Goal: Task Accomplishment & Management: Manage account settings

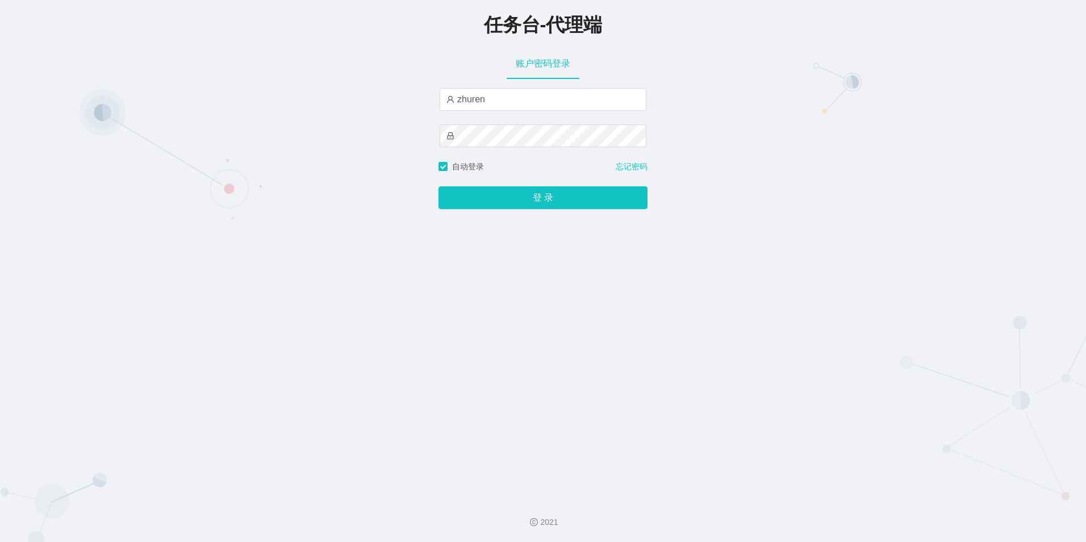
type input "zhuren"
click at [533, 196] on button "登 录" at bounding box center [543, 197] width 209 height 23
click at [491, 106] on input "zhuren" at bounding box center [543, 99] width 207 height 23
click at [491, 106] on input "text" at bounding box center [543, 99] width 207 height 23
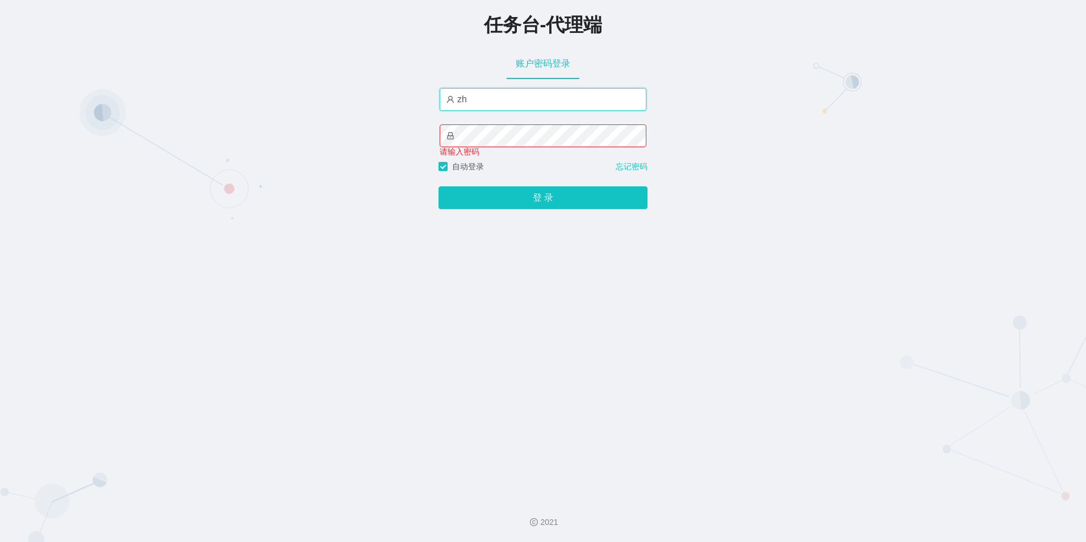
type input "z"
type input "主任"
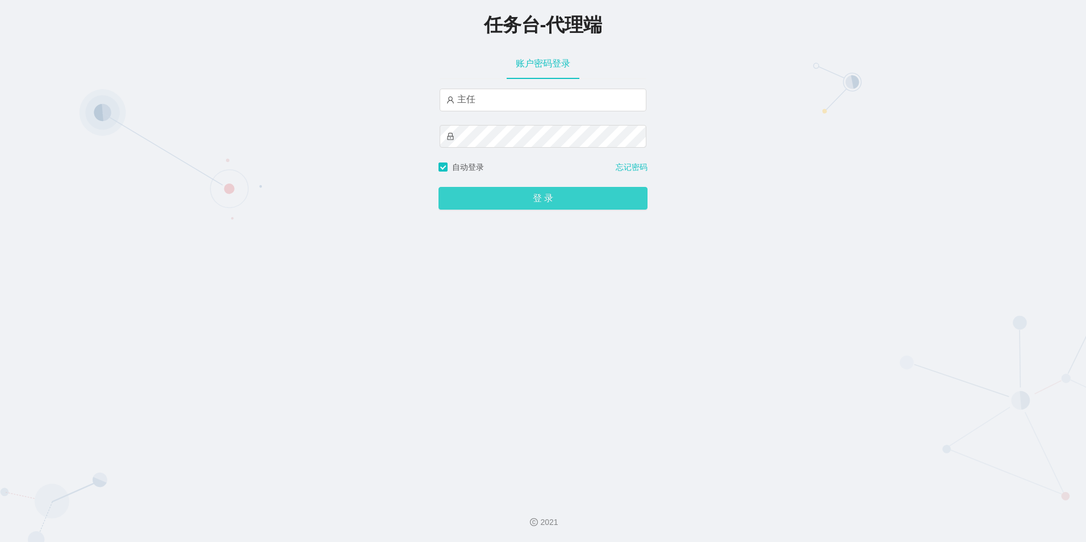
click at [528, 198] on button "登 录" at bounding box center [543, 198] width 209 height 23
click at [496, 210] on button "登 录" at bounding box center [543, 198] width 209 height 23
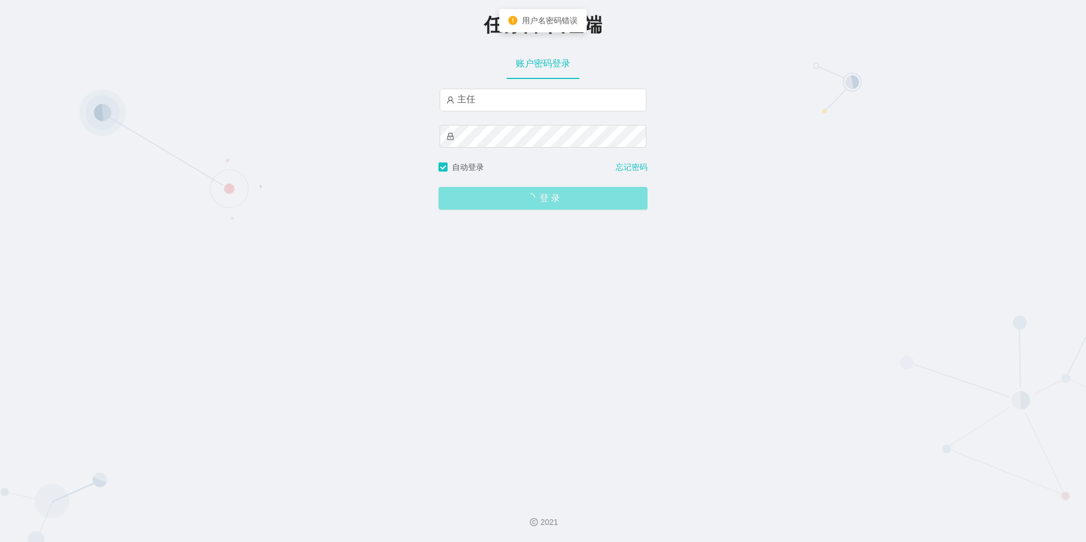
click at [496, 210] on button "登 录" at bounding box center [543, 198] width 209 height 23
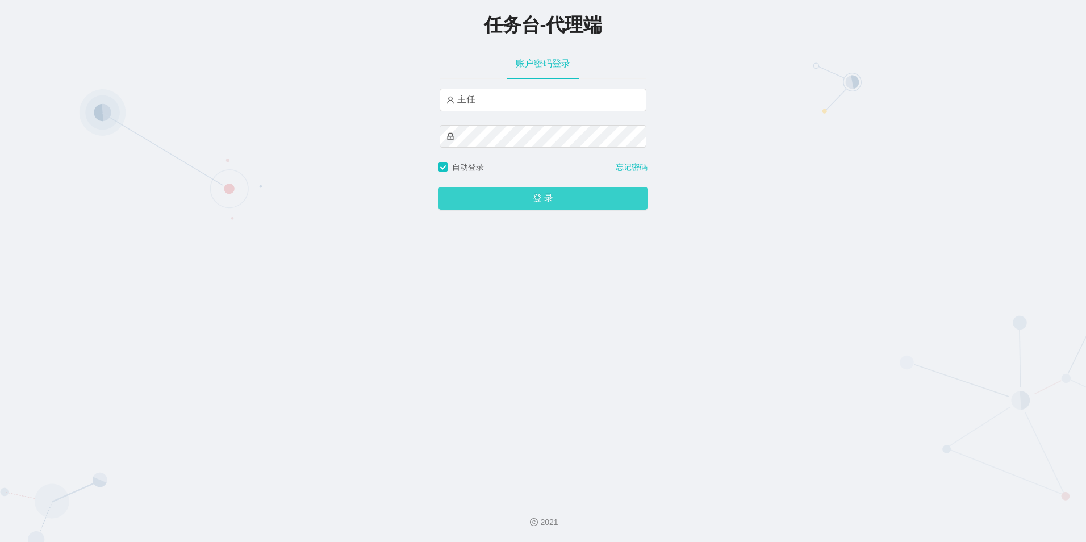
click at [515, 197] on button "登 录" at bounding box center [543, 198] width 209 height 23
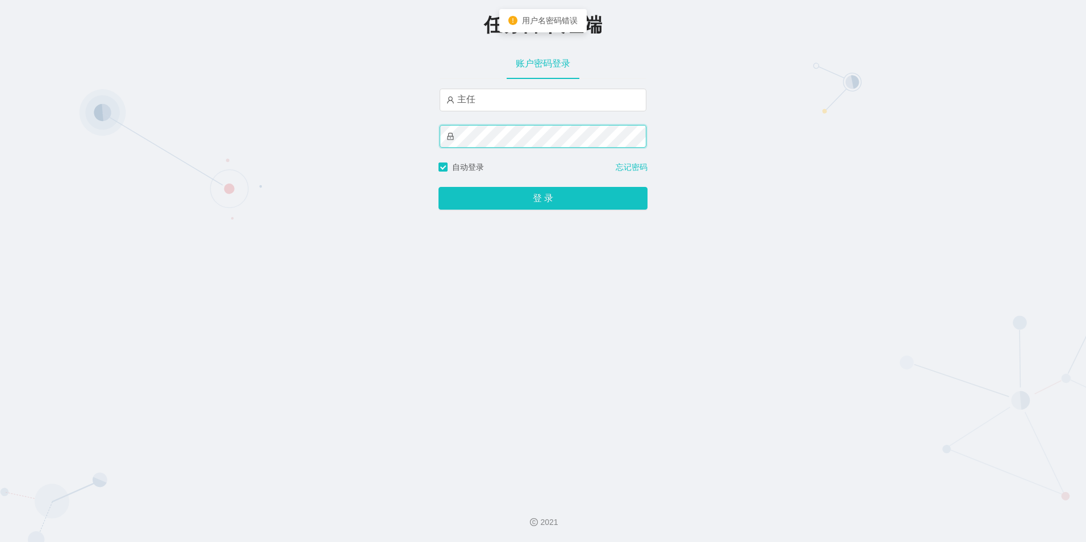
click at [400, 126] on div "任务台-代理端 账户密码登录 主任 自动登录 忘记密码 登 录" at bounding box center [543, 244] width 1086 height 489
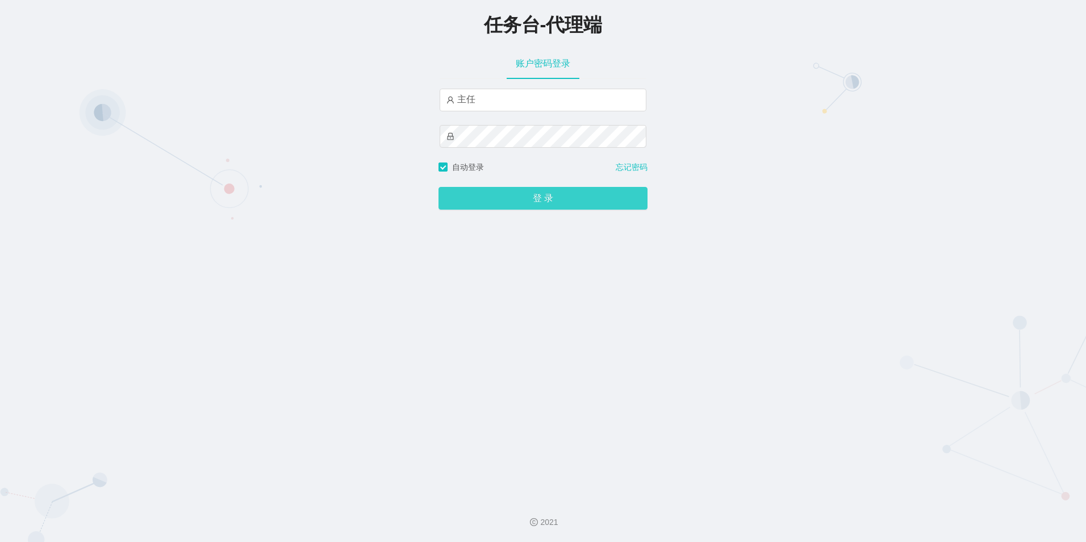
click at [536, 195] on button "登 录" at bounding box center [543, 198] width 209 height 23
click at [515, 193] on button "登 录" at bounding box center [543, 198] width 209 height 23
click at [469, 165] on span "自动登录" at bounding box center [468, 166] width 41 height 9
click at [439, 187] on button "登 录" at bounding box center [543, 198] width 209 height 23
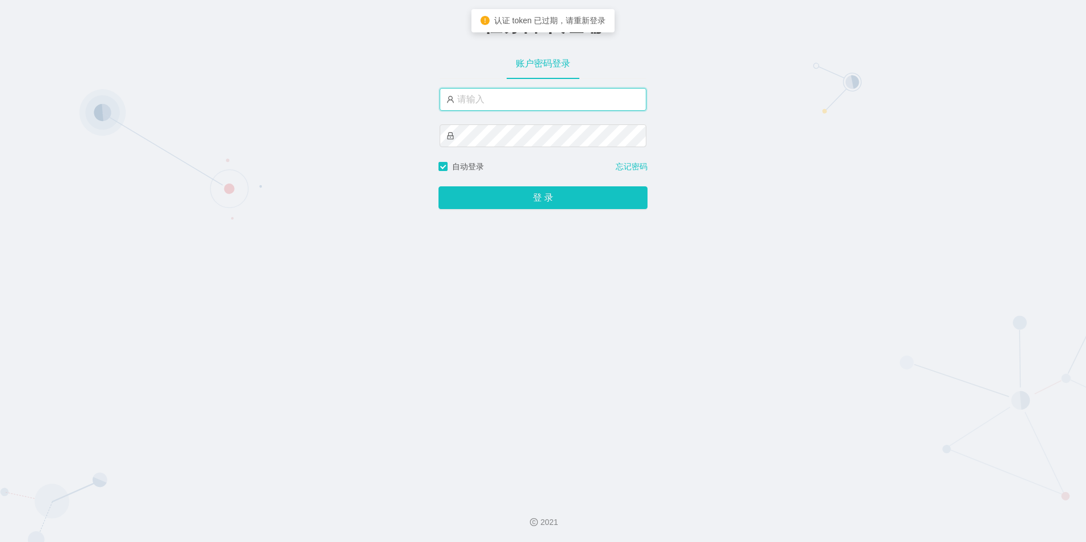
click at [279, 96] on input "text" at bounding box center [543, 99] width 207 height 23
click at [279, 98] on input "text" at bounding box center [543, 99] width 207 height 23
type input "z"
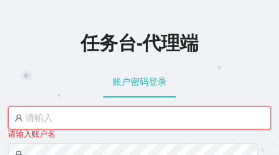
click at [105, 118] on input "text" at bounding box center [139, 117] width 263 height 23
paste input "主任"
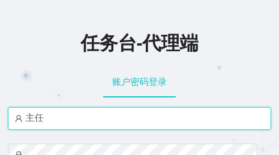
type input "主任"
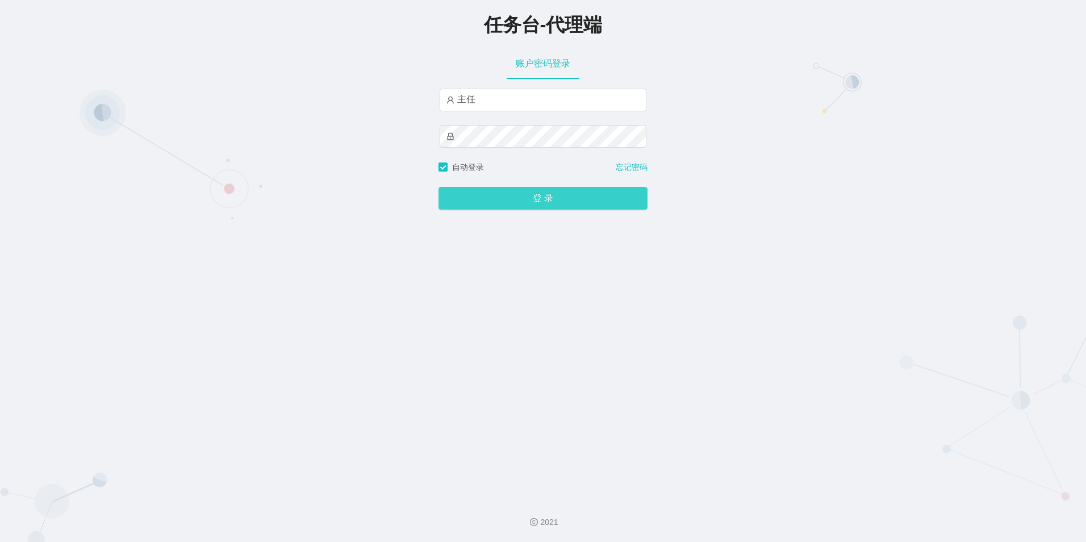
click at [279, 154] on button "登 录" at bounding box center [543, 198] width 209 height 23
click at [279, 154] on span "登 录" at bounding box center [543, 198] width 209 height 9
click at [279, 126] on div "任务台-代理端 账户密码登录 主任 自动登录 忘记密码 登 录" at bounding box center [543, 244] width 1086 height 489
click at [279, 154] on button "登 录" at bounding box center [543, 198] width 209 height 23
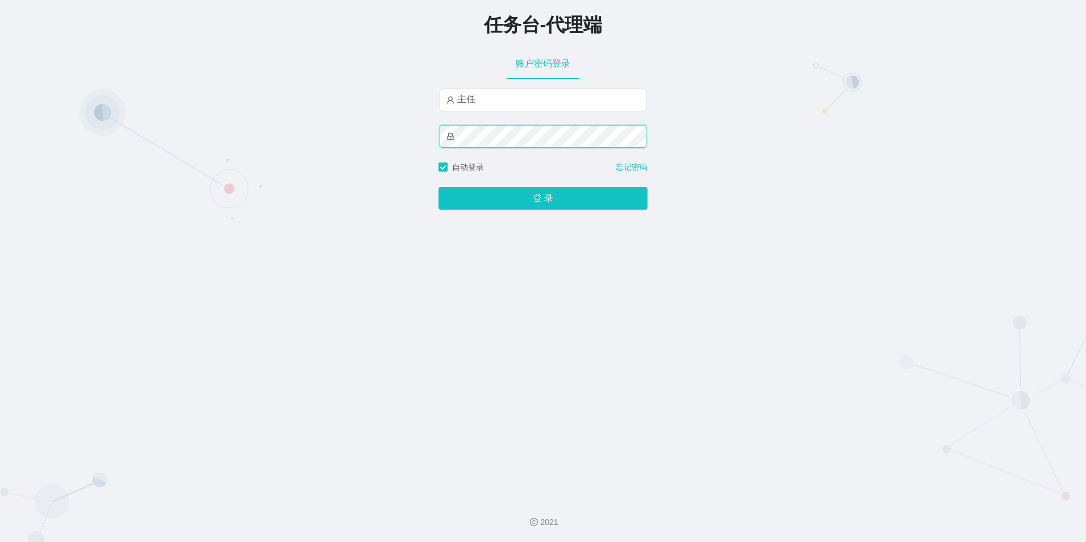
click at [279, 135] on div "任务台-代理端 账户密码登录 主任 自动登录 忘记密码 登 录" at bounding box center [543, 244] width 1086 height 489
click at [279, 154] on button "登 录" at bounding box center [543, 198] width 209 height 23
click at [279, 102] on input "主任" at bounding box center [543, 100] width 207 height 23
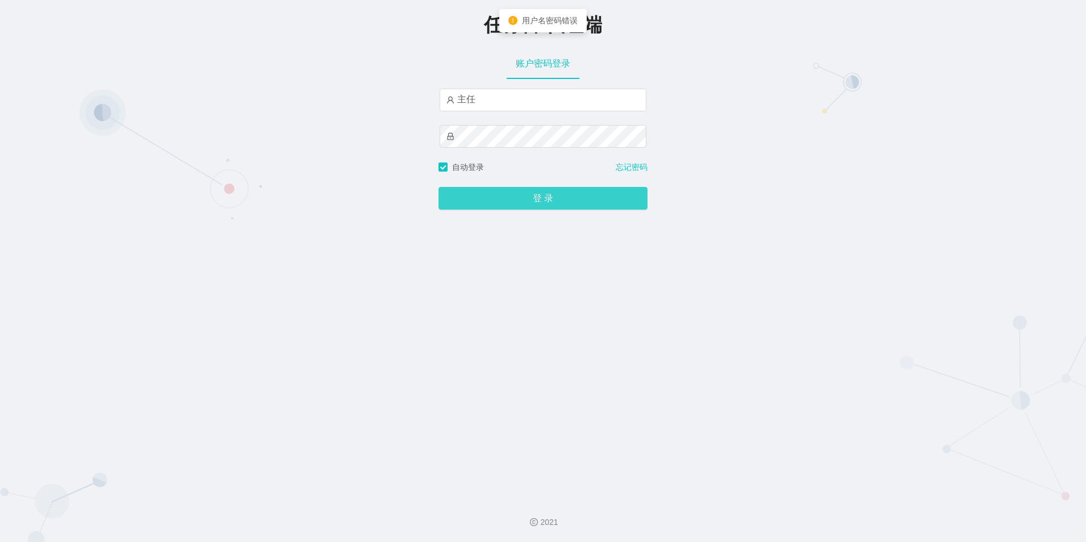
click at [279, 154] on button "登 录" at bounding box center [543, 198] width 209 height 23
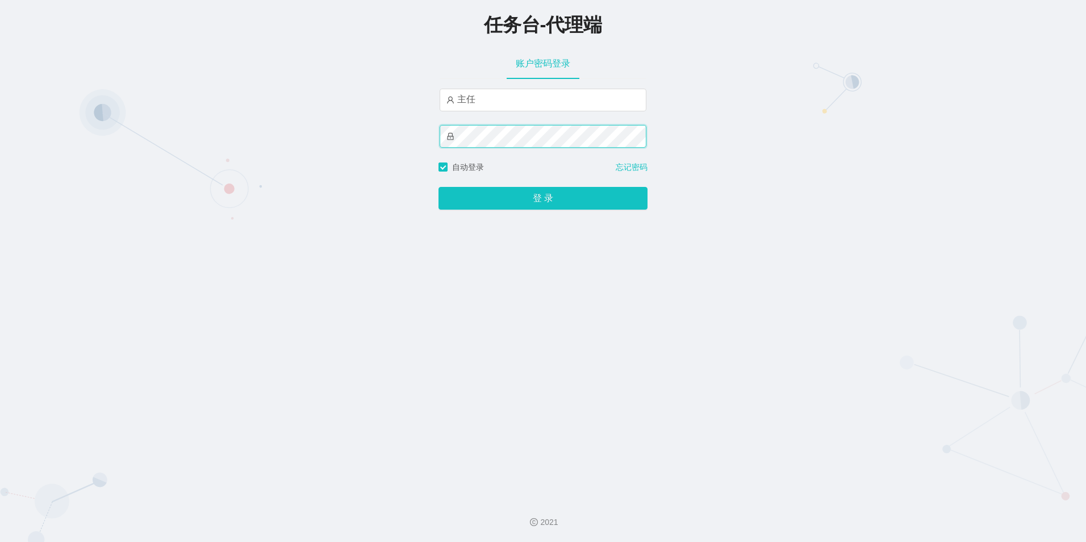
click at [279, 130] on div "任务台-代理端 账户密码登录 主任 自动登录 忘记密码 登 录" at bounding box center [543, 244] width 1086 height 489
click at [279, 154] on button "登 录" at bounding box center [543, 198] width 209 height 23
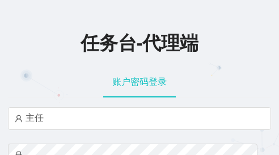
click at [45, 84] on div "账户密码登录" at bounding box center [139, 82] width 263 height 32
drag, startPoint x: 207, startPoint y: 61, endPoint x: 201, endPoint y: 53, distance: 10.5
click at [207, 61] on div "任务台-代理端" at bounding box center [139, 42] width 279 height 48
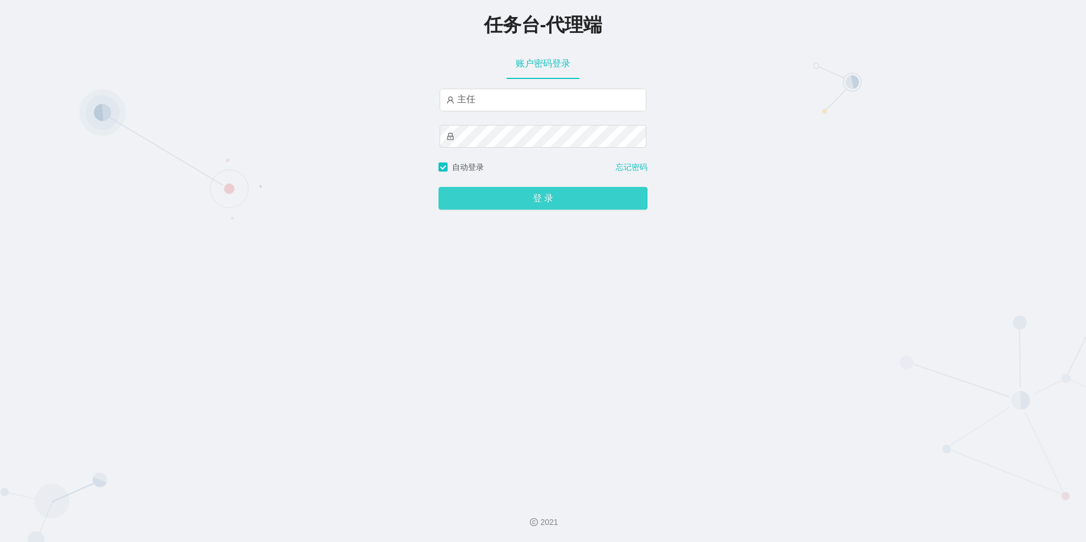
click at [514, 197] on button "登 录" at bounding box center [543, 198] width 209 height 23
click at [515, 197] on button "登 录" at bounding box center [543, 198] width 209 height 23
click at [404, 137] on div "任务台-代理端 账户密码登录 主任 自动登录 忘记密码 登 录" at bounding box center [543, 244] width 1086 height 489
click at [506, 199] on button "登 录" at bounding box center [543, 198] width 209 height 23
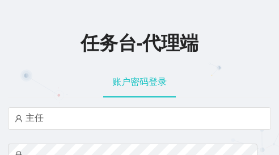
click at [85, 69] on div "账户密码登录" at bounding box center [139, 82] width 263 height 32
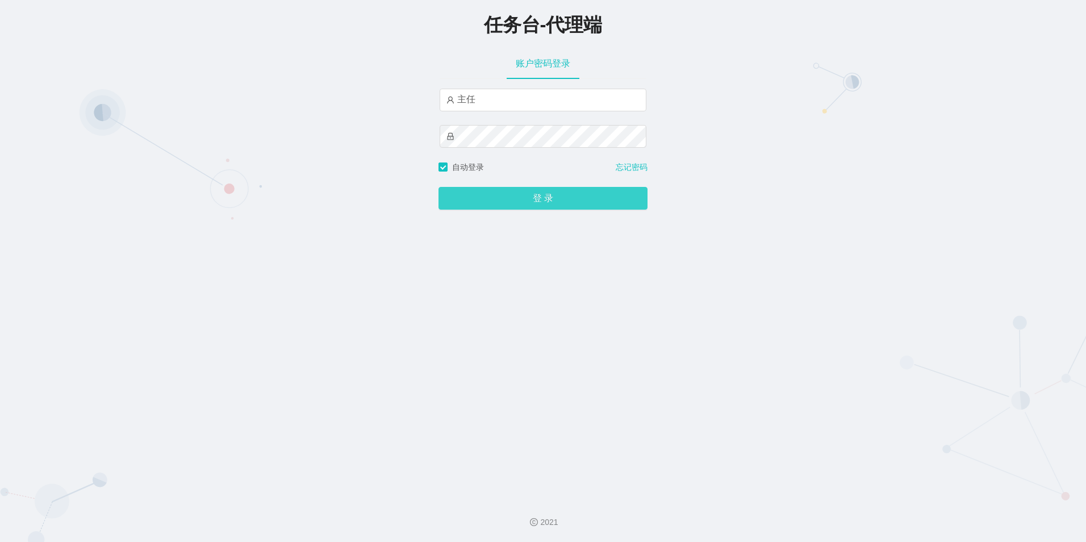
click at [533, 205] on button "登 录" at bounding box center [543, 198] width 209 height 23
click at [434, 136] on div "任务台-代理端 账户密码登录 主任 自动登录 忘记密码 登 录" at bounding box center [543, 244] width 1086 height 489
click at [492, 193] on button "登 录" at bounding box center [543, 198] width 209 height 23
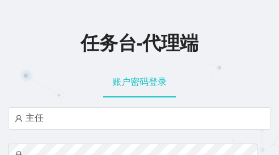
click at [182, 19] on div "任务台-代理端" at bounding box center [139, 42] width 279 height 48
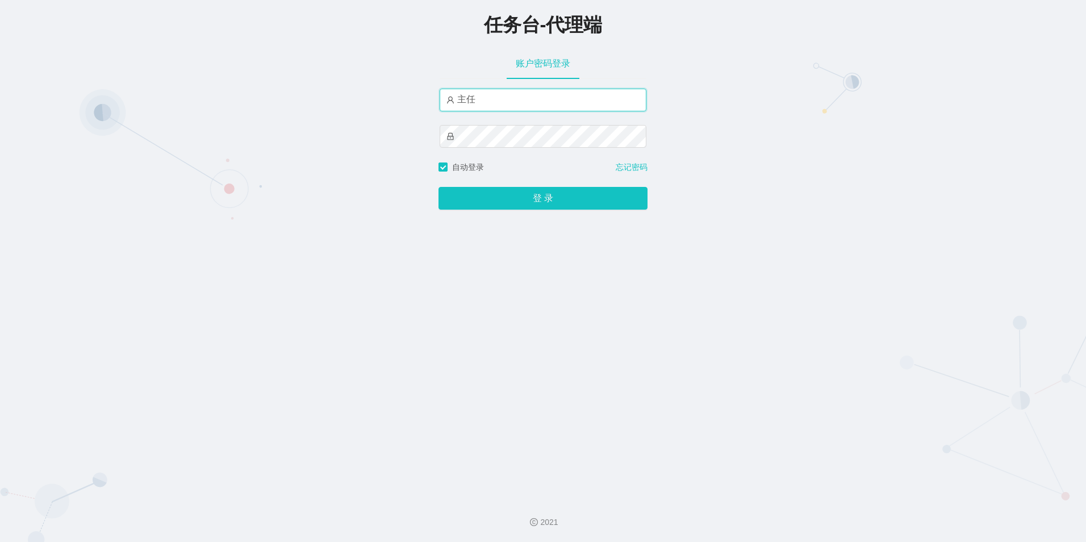
click at [481, 101] on input "主任" at bounding box center [543, 100] width 207 height 23
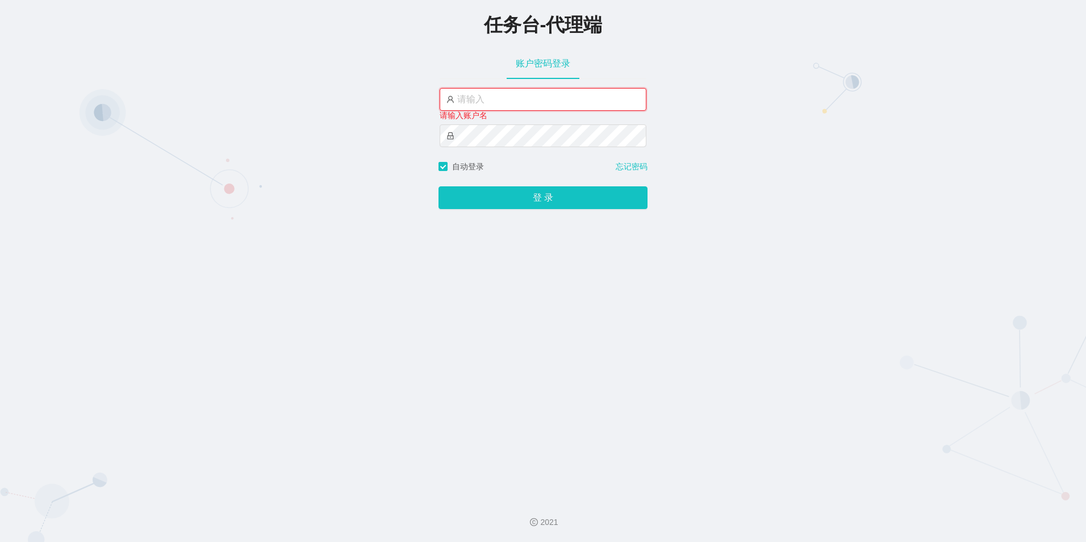
click at [472, 102] on input "text" at bounding box center [543, 99] width 207 height 23
paste input "主任"
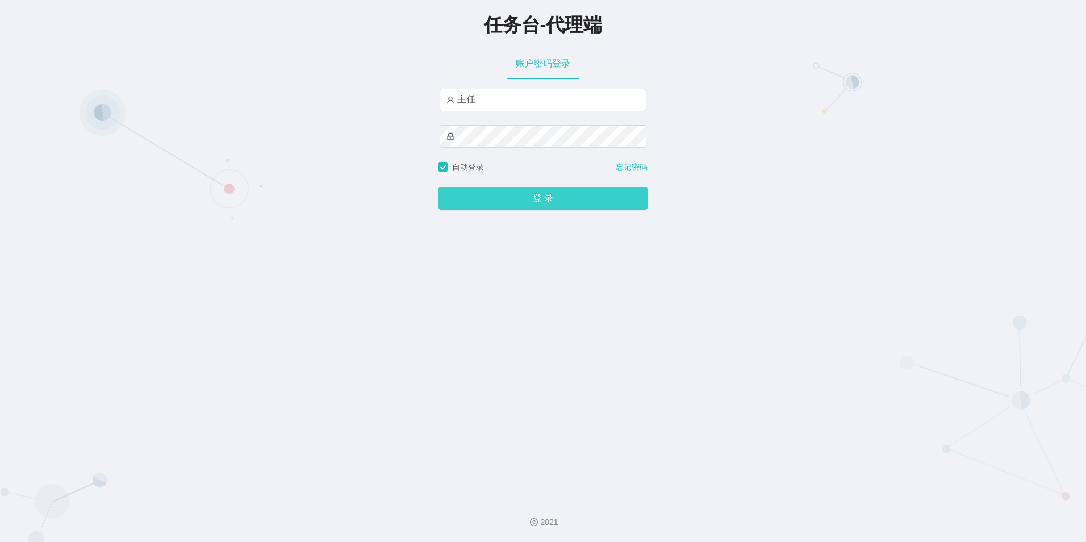
click at [476, 198] on button "登 录" at bounding box center [543, 198] width 209 height 23
click at [533, 202] on button "登 录" at bounding box center [543, 198] width 209 height 23
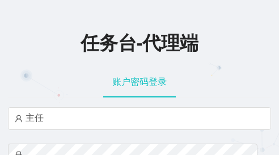
click at [174, 69] on div "账户密码登录" at bounding box center [139, 82] width 263 height 32
click at [189, 77] on div "账户密码登录" at bounding box center [139, 82] width 263 height 32
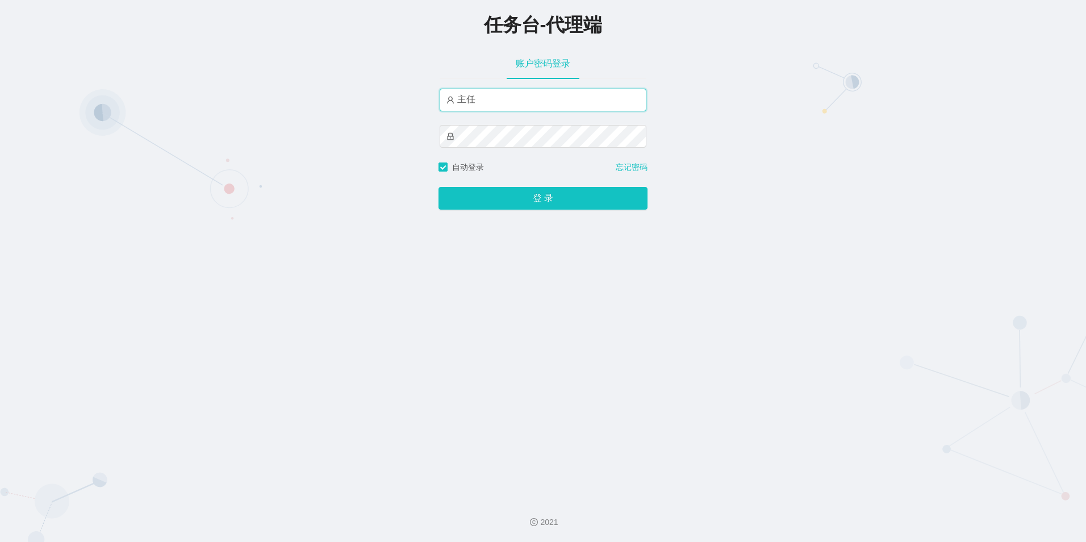
click at [491, 93] on input "主任" at bounding box center [543, 100] width 207 height 23
type input "主"
type input "阿恒"
click at [540, 208] on button "登 录" at bounding box center [543, 197] width 209 height 23
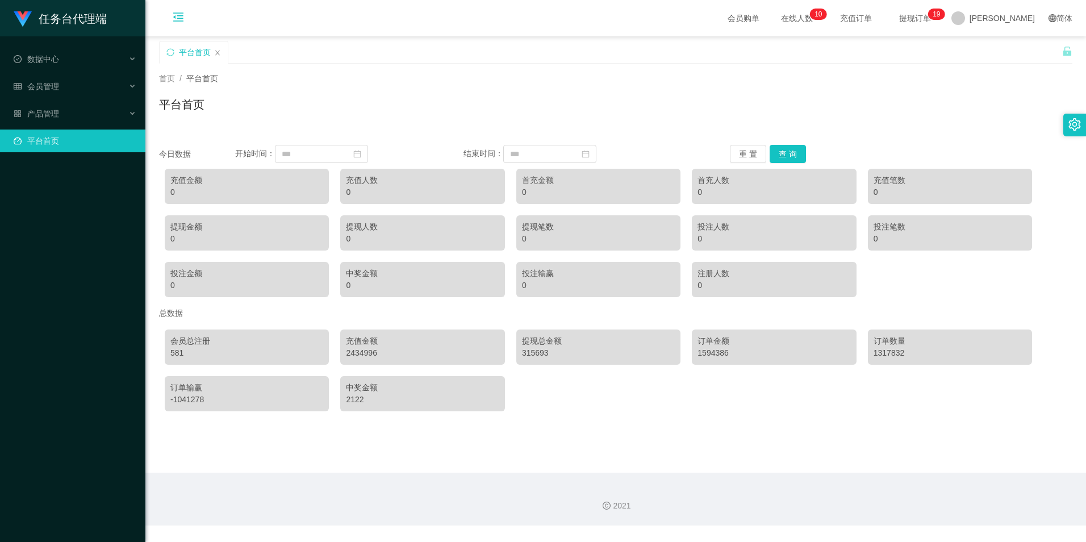
click at [180, 22] on icon "图标: menu-fold" at bounding box center [178, 16] width 11 height 11
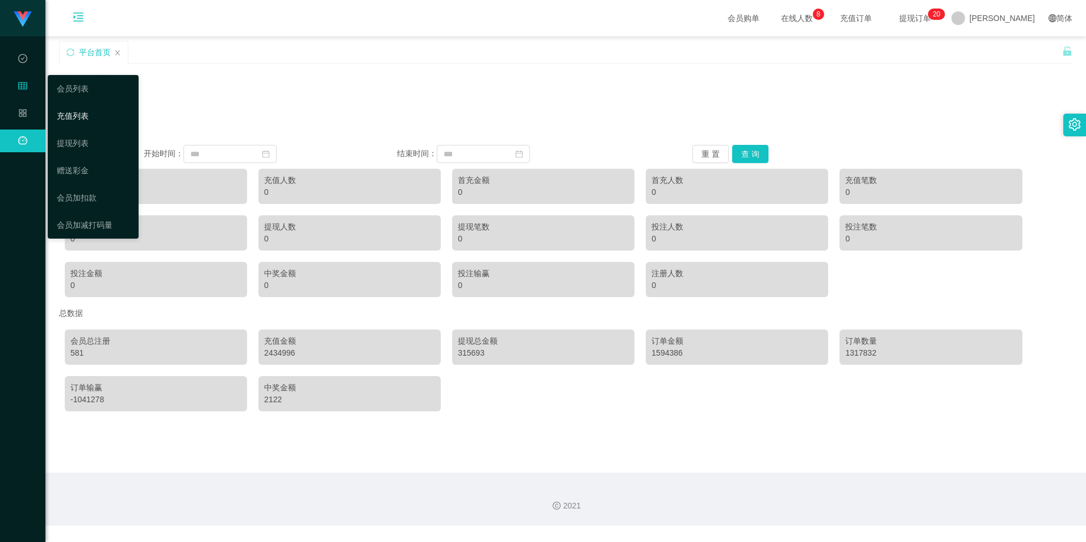
click at [78, 117] on link "充值列表" at bounding box center [93, 116] width 73 height 23
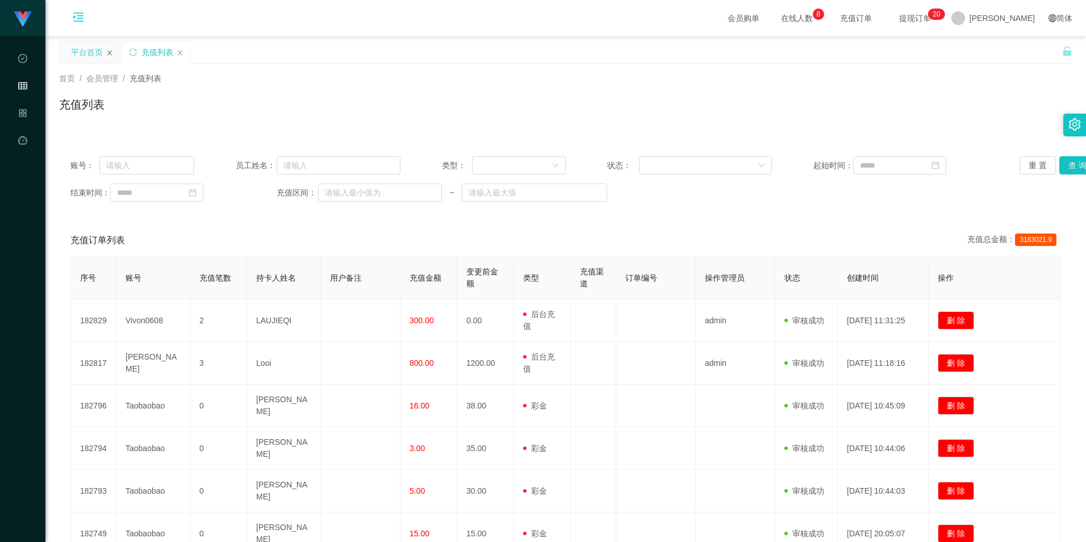
click at [111, 49] on icon "图标: close" at bounding box center [109, 52] width 7 height 7
click at [699, 164] on div at bounding box center [702, 165] width 112 height 17
click at [661, 187] on li "充值成功" at bounding box center [702, 188] width 132 height 18
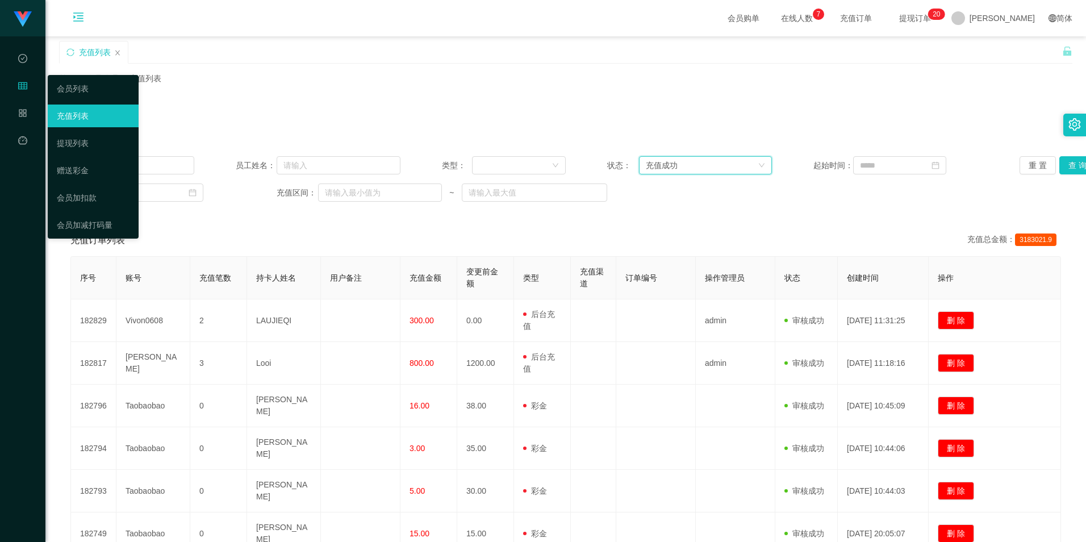
click at [88, 112] on link "充值列表" at bounding box center [93, 116] width 73 height 23
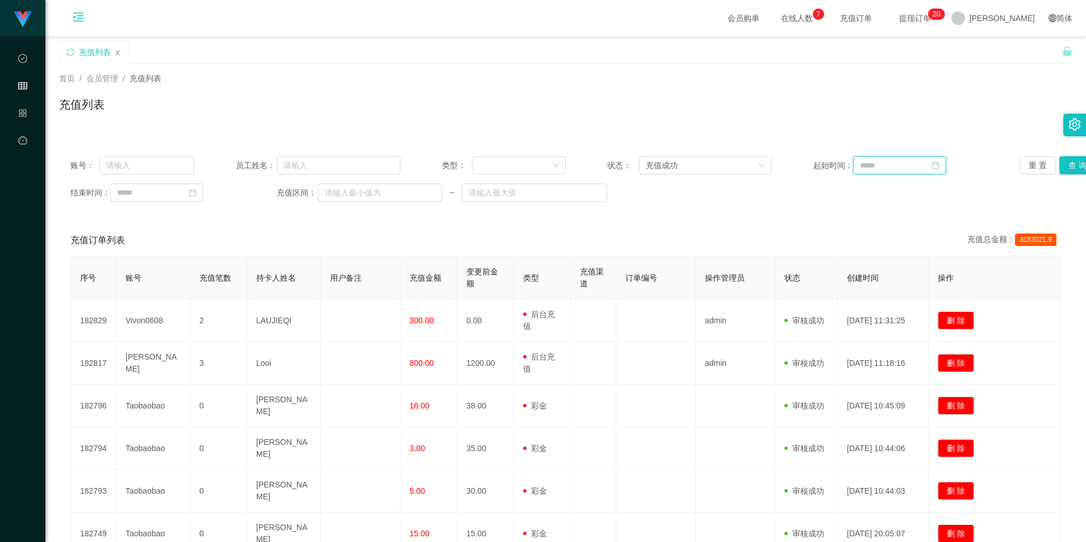
click at [912, 163] on input at bounding box center [899, 165] width 93 height 18
click at [938, 182] on link "9月" at bounding box center [942, 185] width 15 height 23
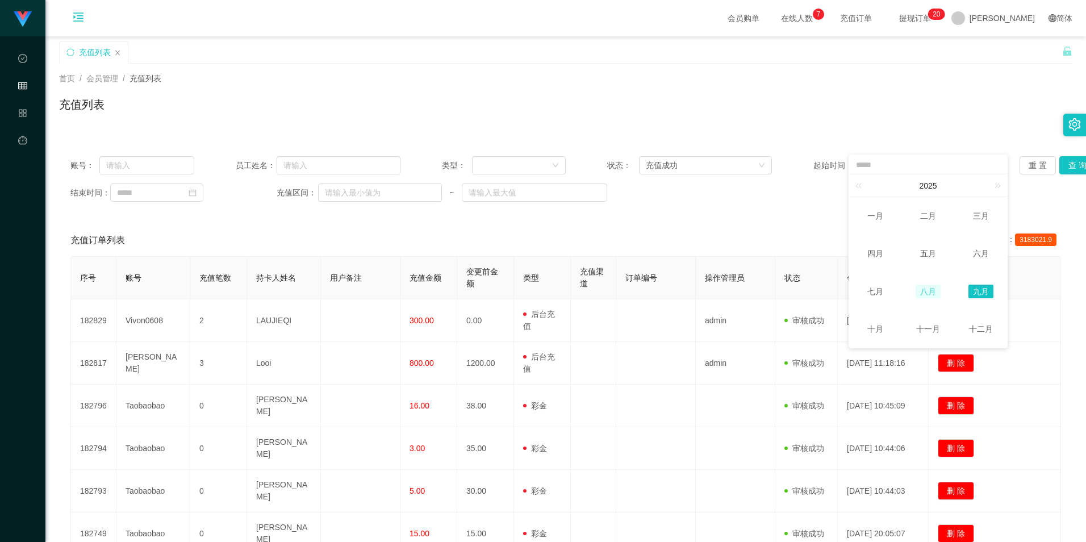
click at [936, 290] on link "八月" at bounding box center [928, 292] width 25 height 14
click at [950, 227] on div "1" at bounding box center [949, 227] width 14 height 14
type input "**********"
click at [175, 190] on input at bounding box center [156, 192] width 93 height 18
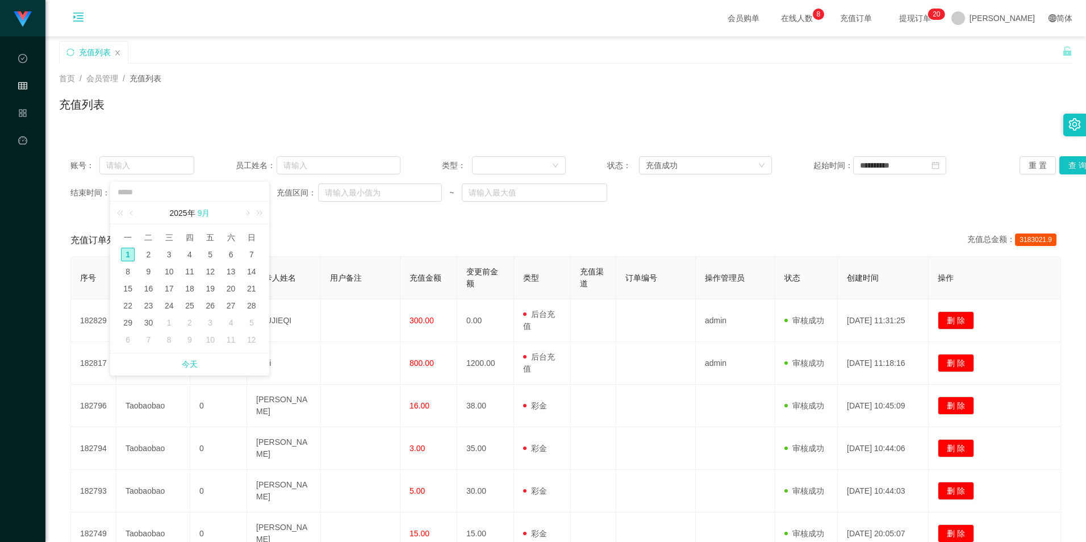
click at [202, 211] on link "9月" at bounding box center [204, 213] width 15 height 23
click at [195, 316] on link "八月" at bounding box center [189, 319] width 25 height 14
click at [253, 321] on div "31" at bounding box center [252, 323] width 14 height 14
type input "**********"
click at [665, 166] on div "充值成功" at bounding box center [662, 165] width 32 height 17
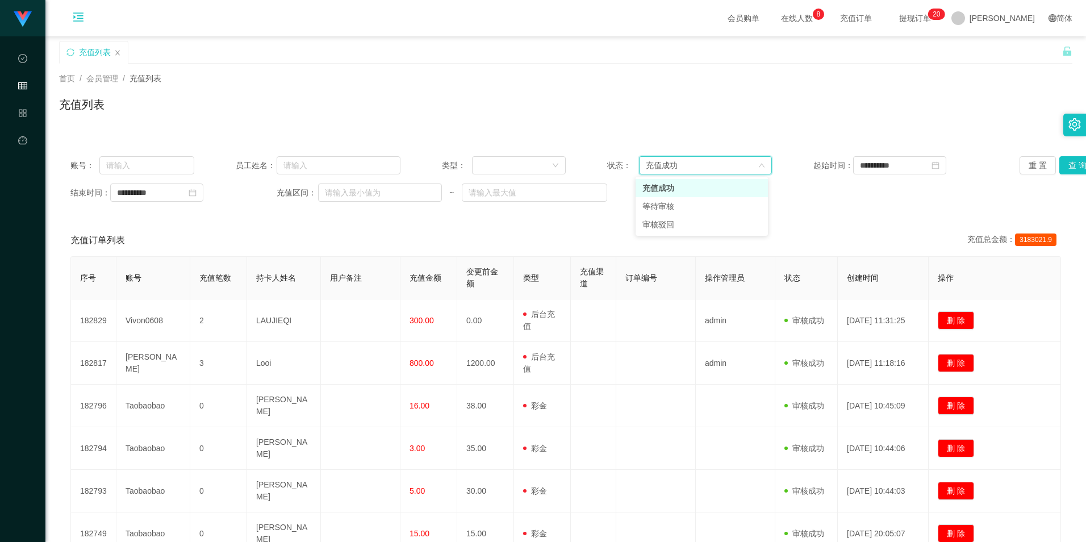
click at [663, 193] on li "充值成功" at bounding box center [702, 188] width 132 height 18
click at [533, 157] on div at bounding box center [515, 165] width 73 height 17
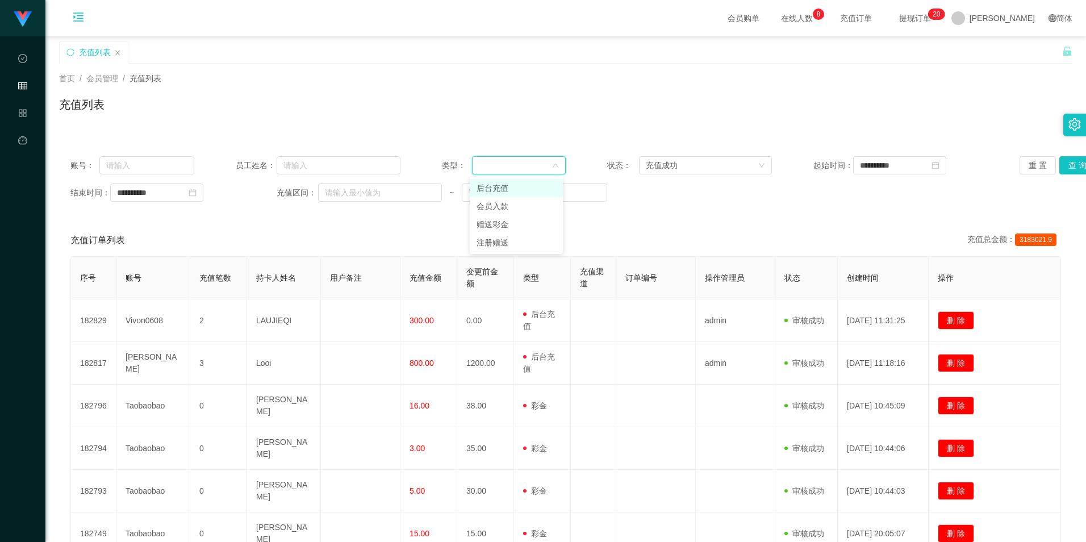
click at [516, 189] on li "后台充值" at bounding box center [516, 188] width 93 height 18
click at [1064, 164] on button "查 询" at bounding box center [1077, 165] width 36 height 18
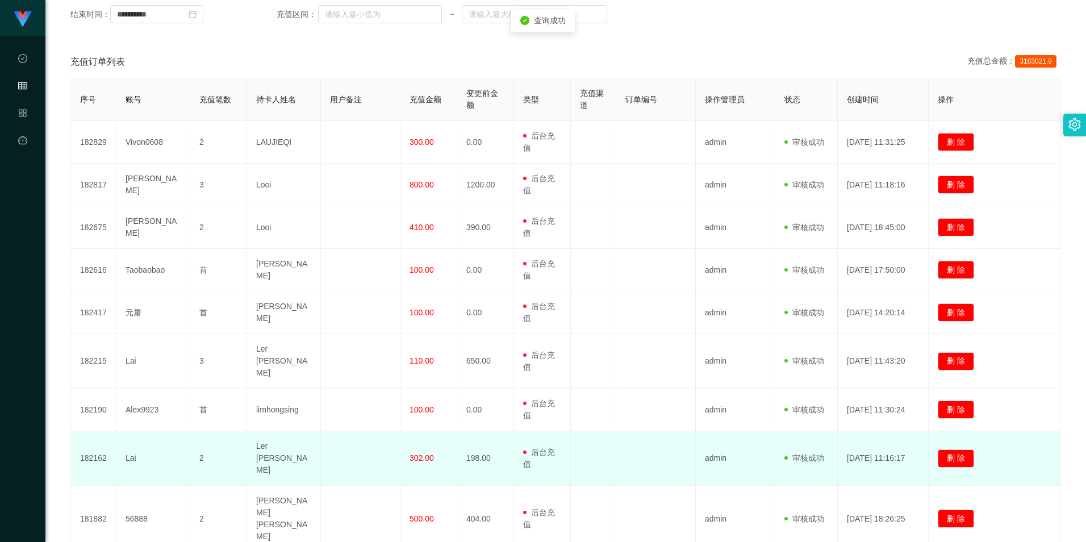
scroll to position [227, 0]
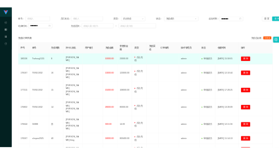
scroll to position [0, 0]
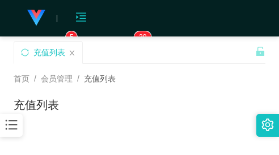
click at [97, 98] on div "充值列表" at bounding box center [140, 109] width 252 height 26
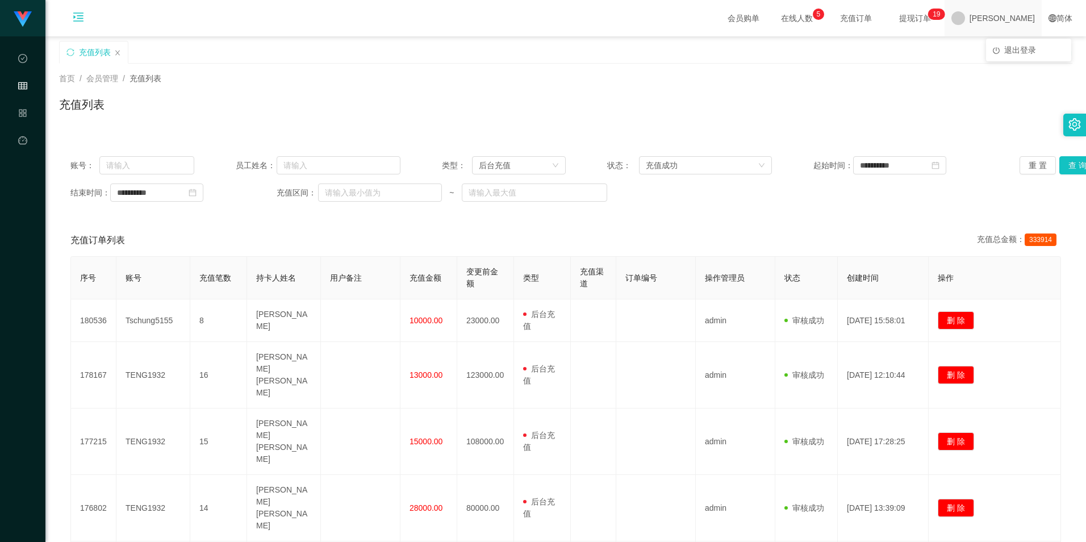
click at [1019, 16] on span "阿恒" at bounding box center [1002, 18] width 65 height 36
click at [1006, 48] on span "退出登录" at bounding box center [1020, 49] width 32 height 9
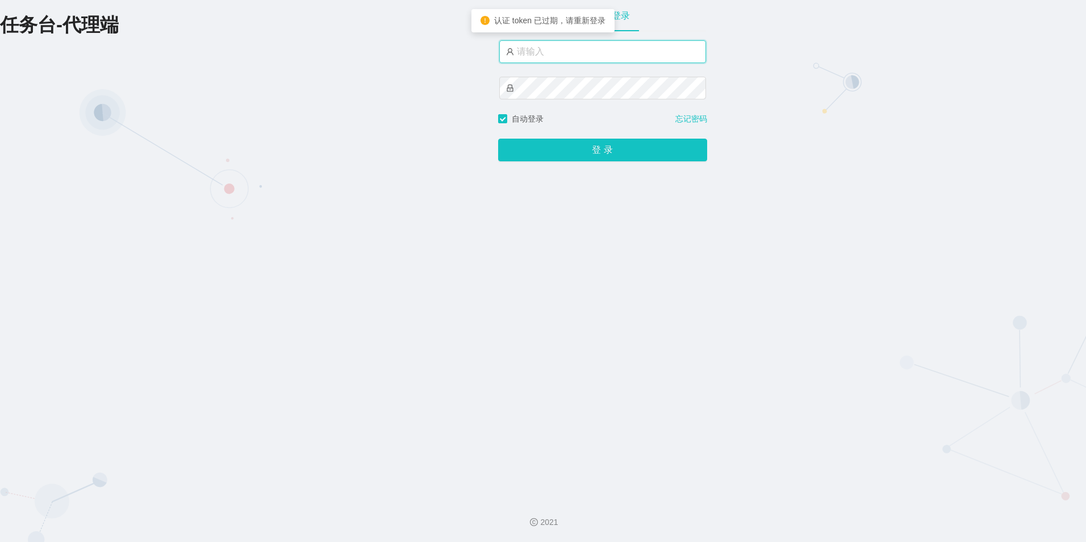
click at [556, 56] on input "text" at bounding box center [602, 51] width 207 height 23
type input "主任"
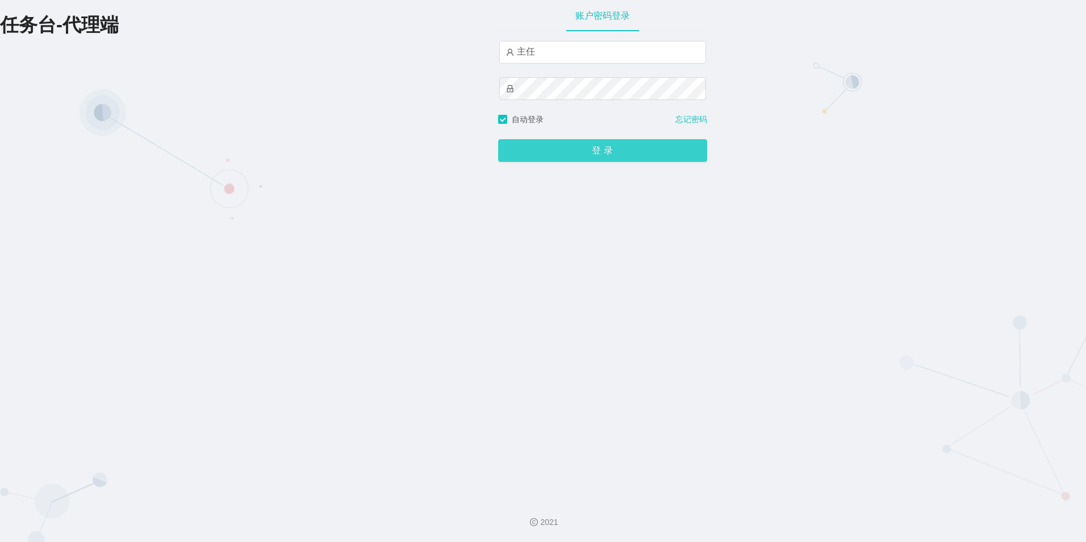
click at [582, 147] on button "登 录" at bounding box center [602, 150] width 209 height 23
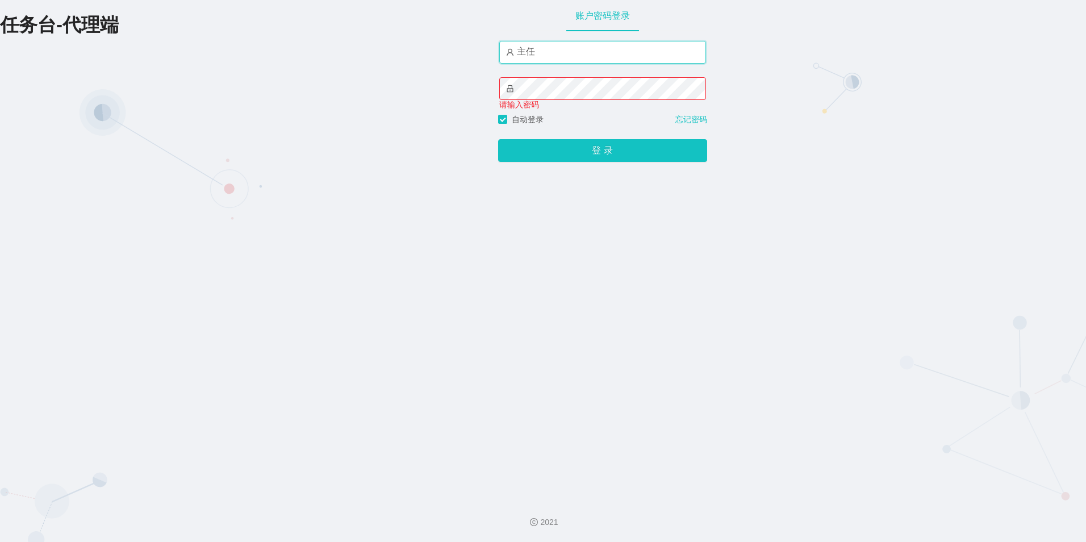
click at [541, 59] on input "主任" at bounding box center [602, 52] width 207 height 23
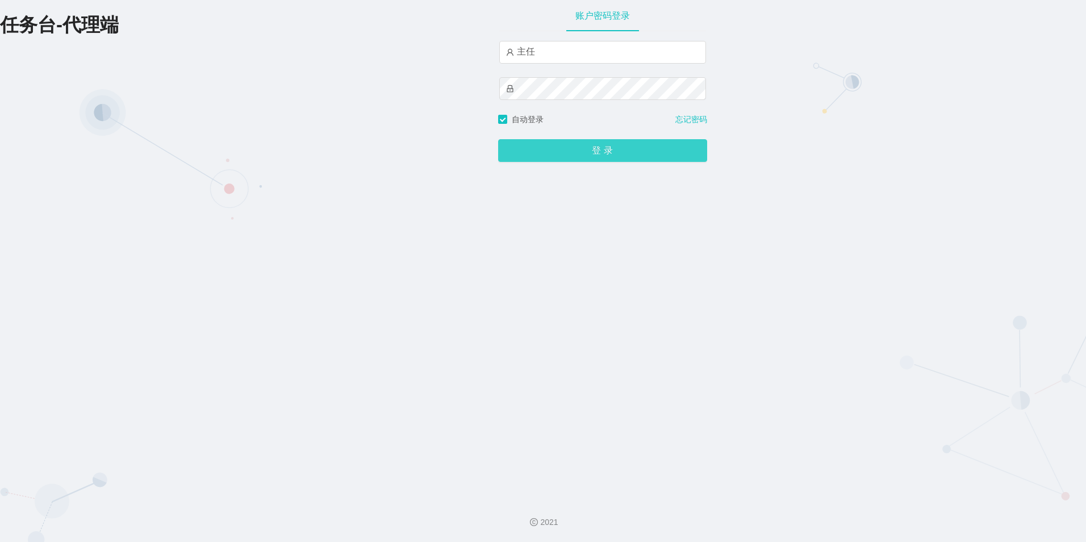
click at [558, 148] on button "登 录" at bounding box center [602, 150] width 209 height 23
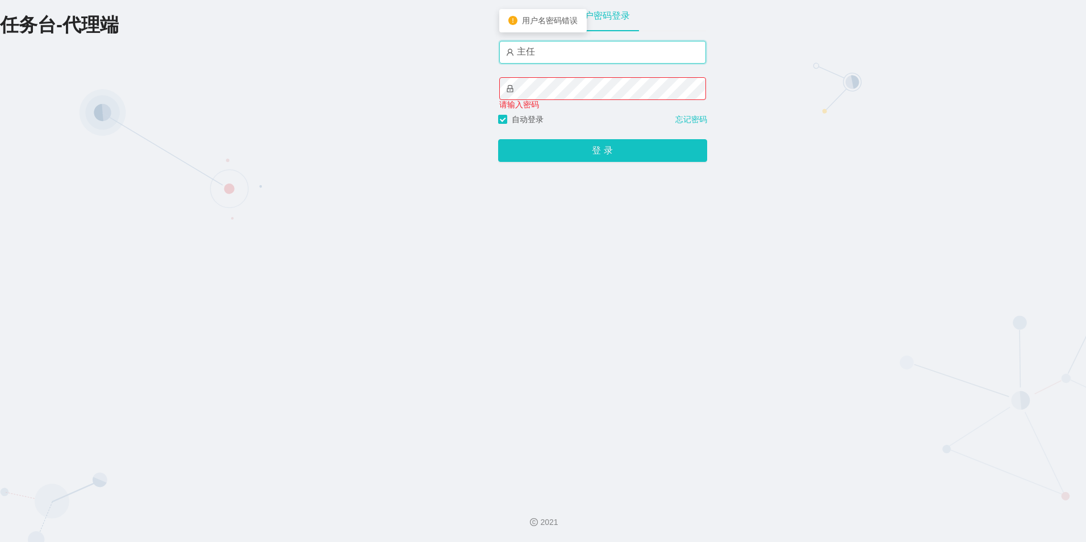
click at [541, 56] on input "主任" at bounding box center [602, 52] width 207 height 23
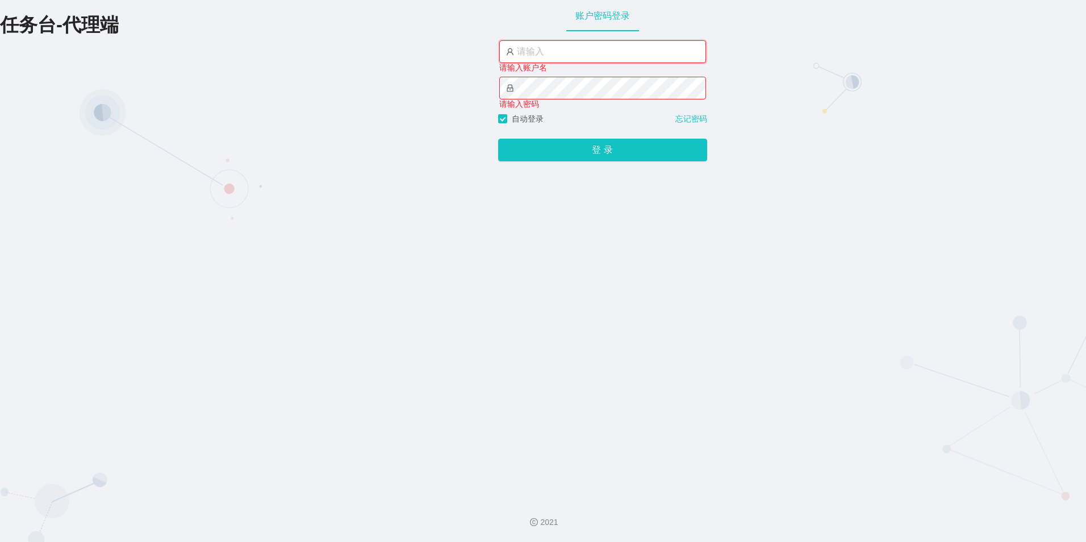
click at [542, 55] on input "text" at bounding box center [602, 51] width 207 height 23
click at [531, 52] on input "text" at bounding box center [602, 51] width 207 height 23
type input "Z"
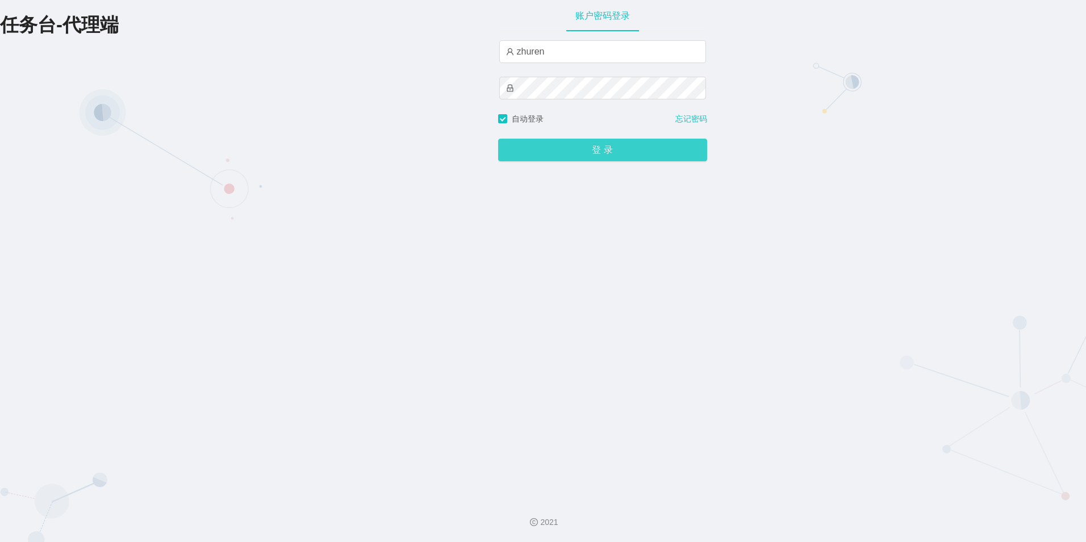
click at [585, 154] on button "登 录" at bounding box center [602, 150] width 209 height 23
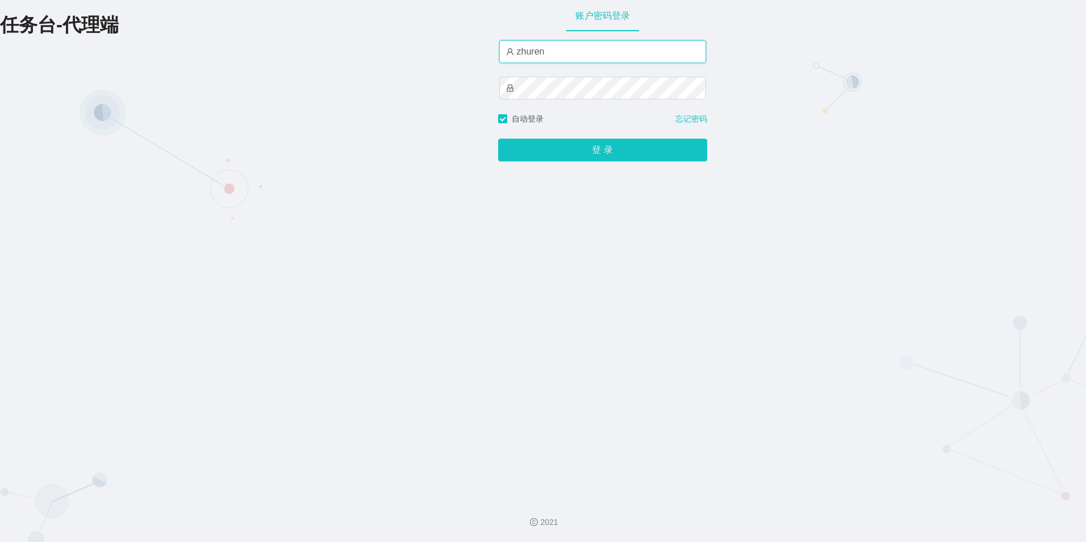
drag, startPoint x: 556, startPoint y: 57, endPoint x: 469, endPoint y: 55, distance: 86.4
click at [469, 55] on div "任务台-代理端 账户密码登录 zhuren 自动登录 忘记密码 登 录" at bounding box center [543, 244] width 1086 height 489
type input "主任"
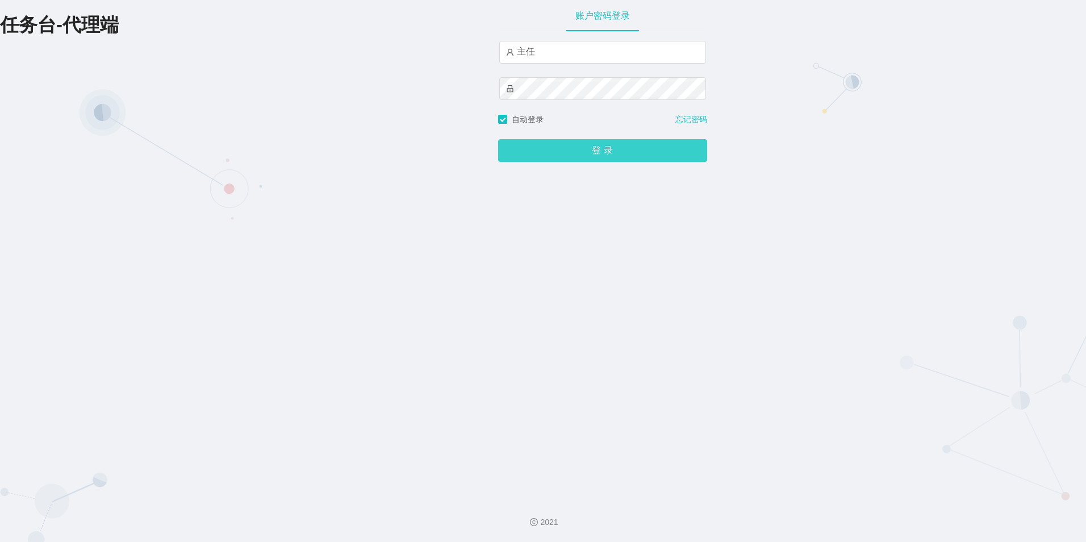
click at [573, 157] on button "登 录" at bounding box center [602, 150] width 209 height 23
